Goal: Task Accomplishment & Management: Manage account settings

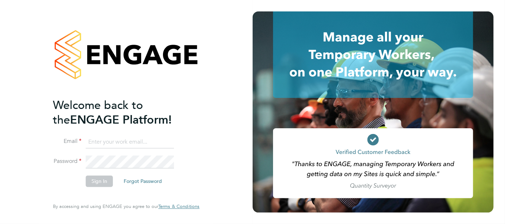
type input "[PERSON_NAME][EMAIL_ADDRESS][PERSON_NAME][DOMAIN_NAME]"
click at [108, 185] on button "Sign In" at bounding box center [99, 180] width 27 height 11
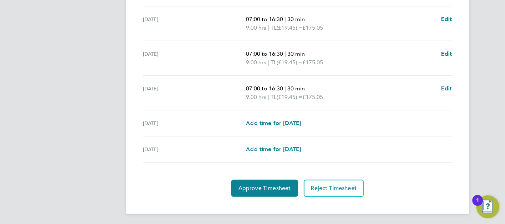
scroll to position [282, 0]
click at [260, 179] on button "Approve Timesheet" at bounding box center [264, 187] width 67 height 17
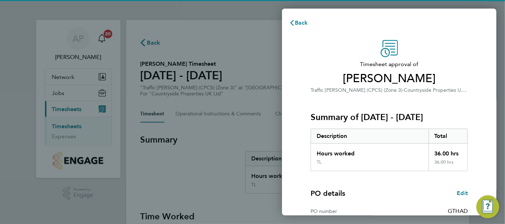
scroll to position [97, 0]
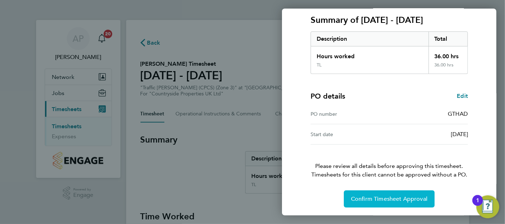
click at [390, 202] on button "Confirm Timesheet Approval" at bounding box center [389, 198] width 91 height 17
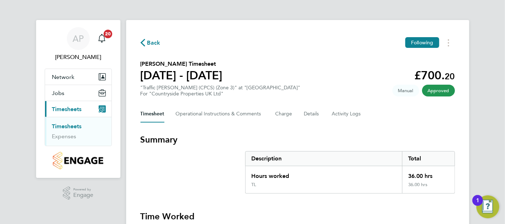
click at [76, 126] on link "Timesheets" at bounding box center [67, 126] width 30 height 7
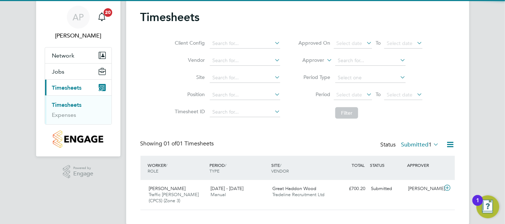
scroll to position [32, 0]
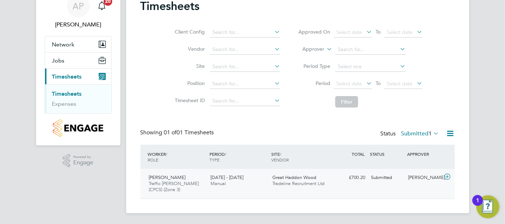
click at [311, 189] on div "Brian Williams Traffic Marshall (CPCS) (Zone 3) 25 - 31 Aug 2025 25 - 31 Aug 20…" at bounding box center [297, 184] width 314 height 30
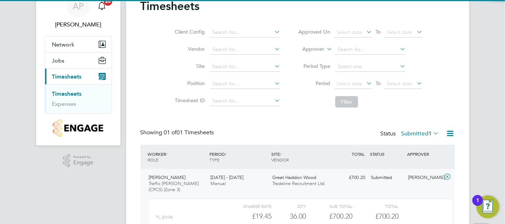
scroll to position [99, 0]
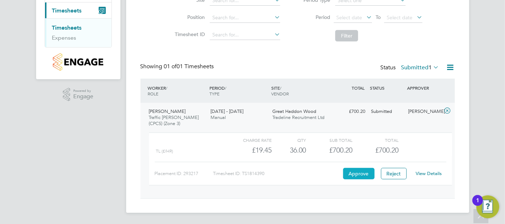
click at [364, 177] on button "Approve" at bounding box center [358, 173] width 31 height 11
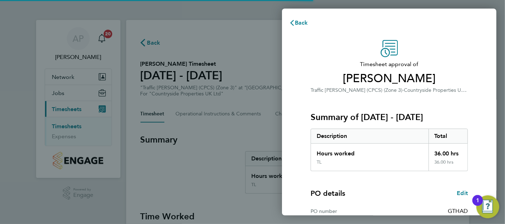
scroll to position [97, 0]
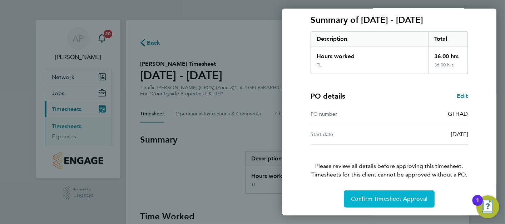
click at [395, 191] on button "Confirm Timesheet Approval" at bounding box center [389, 198] width 91 height 17
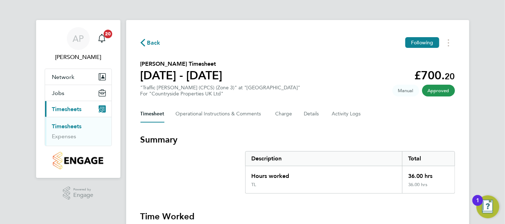
click at [66, 123] on link "Timesheets" at bounding box center [67, 126] width 30 height 7
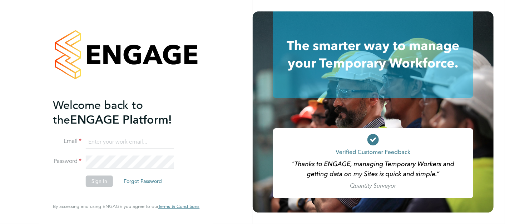
type input "[PERSON_NAME][EMAIL_ADDRESS][PERSON_NAME][DOMAIN_NAME]"
click at [93, 185] on button "Sign In" at bounding box center [99, 180] width 27 height 11
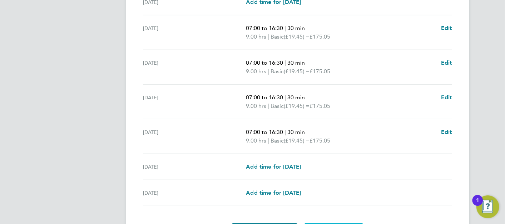
scroll to position [282, 0]
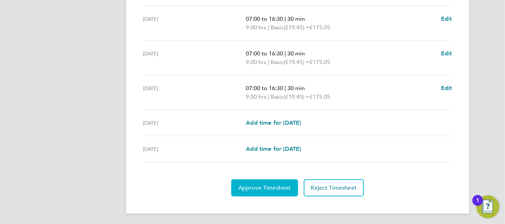
click at [280, 187] on span "Approve Timesheet" at bounding box center [264, 187] width 52 height 7
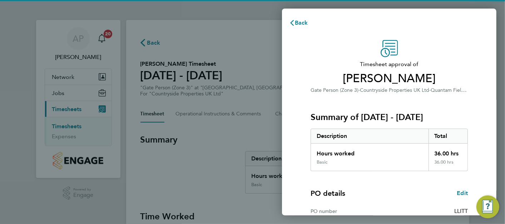
scroll to position [97, 0]
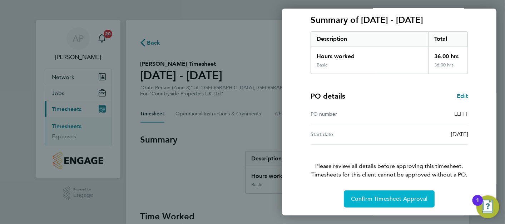
click at [396, 203] on button "Confirm Timesheet Approval" at bounding box center [389, 198] width 91 height 17
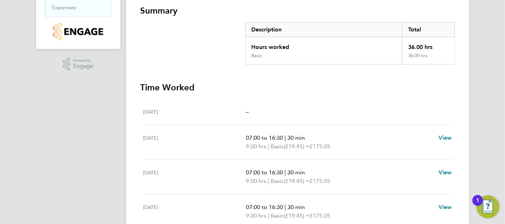
scroll to position [79, 0]
